Goal: Complete application form

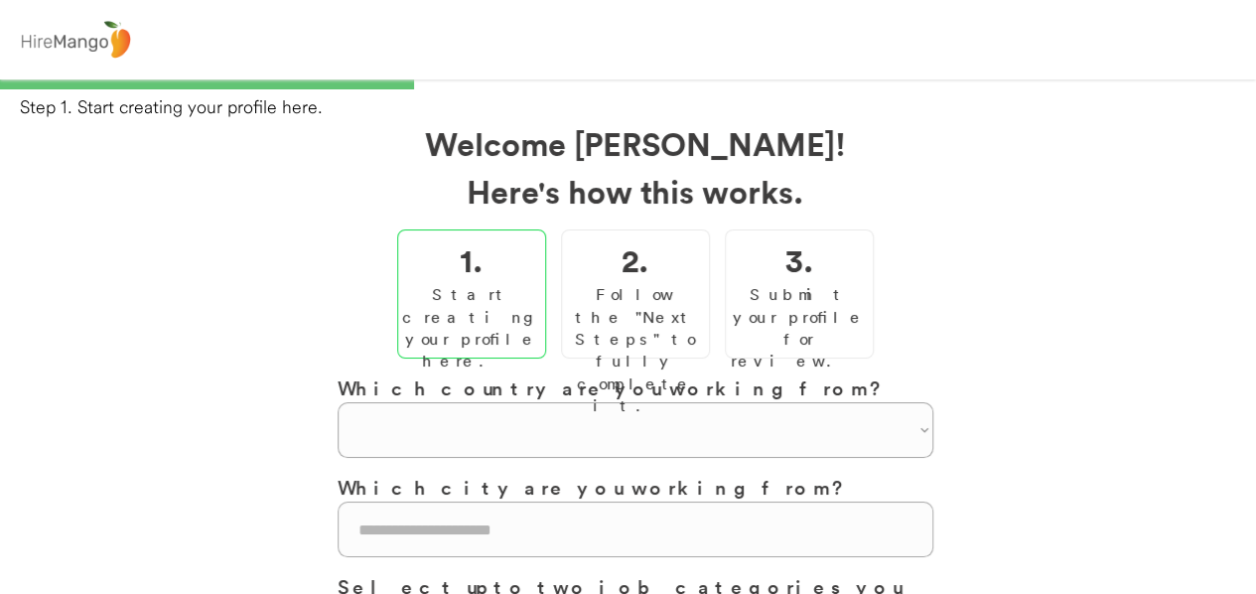
select select "**********"
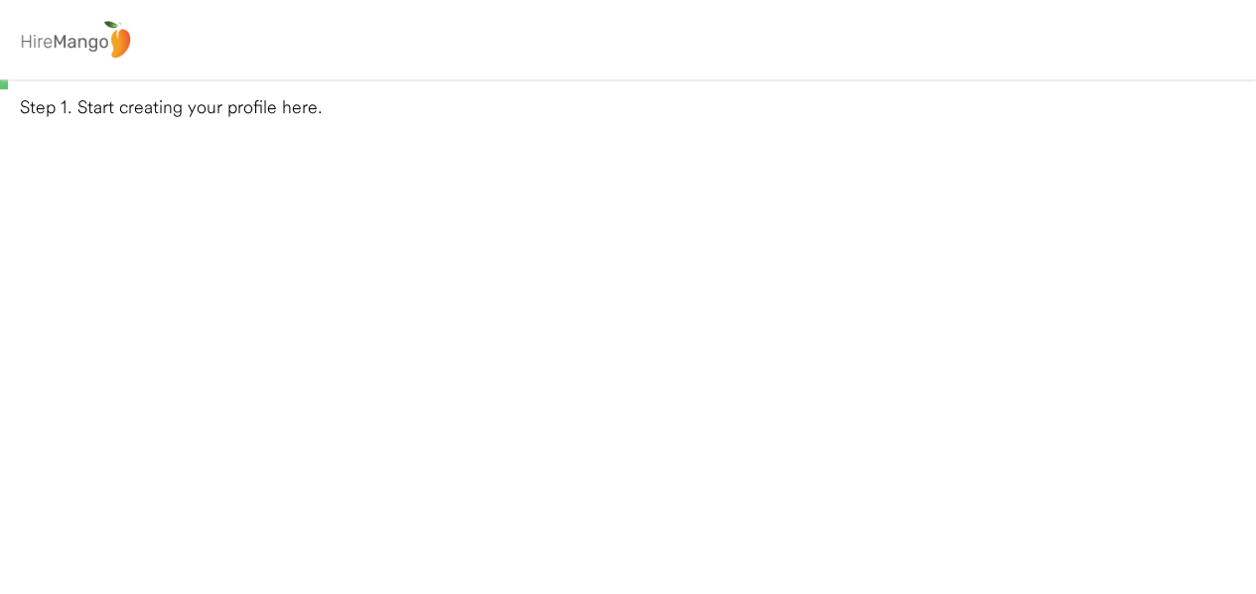
select select
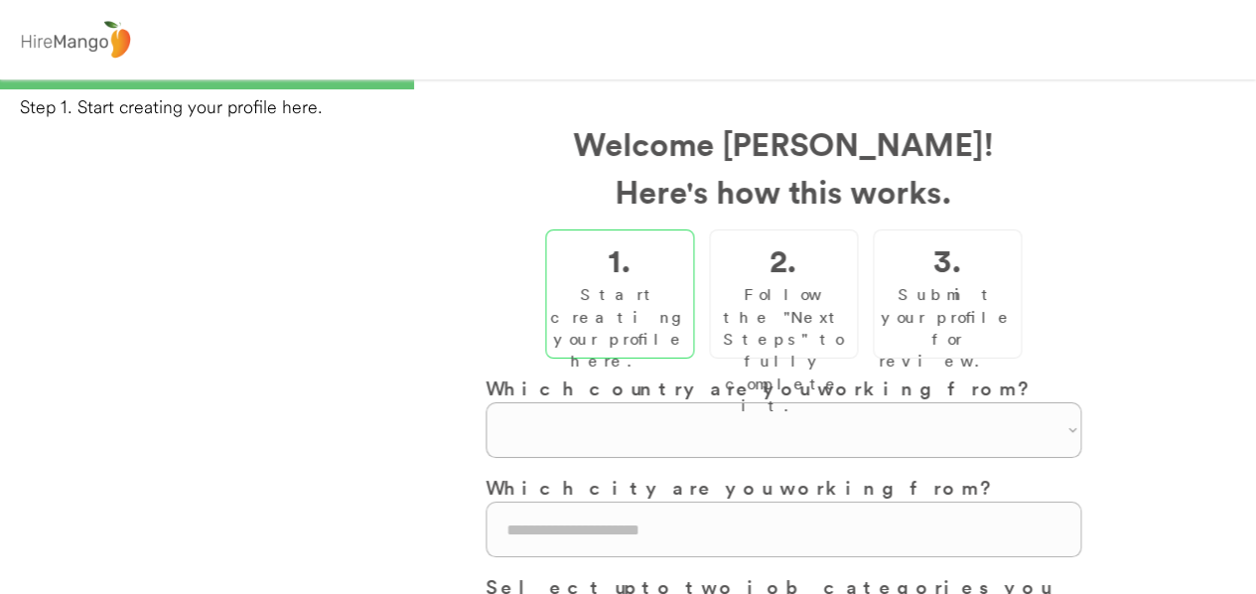
select select "**********"
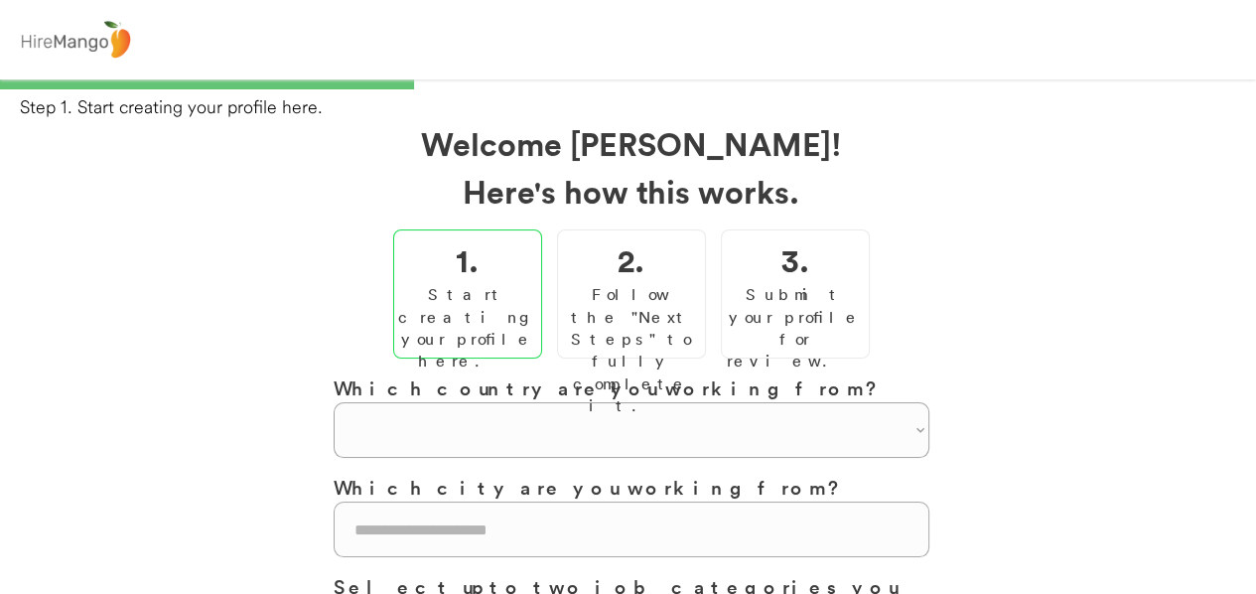
select select "**********"
